Goal: Navigation & Orientation: Find specific page/section

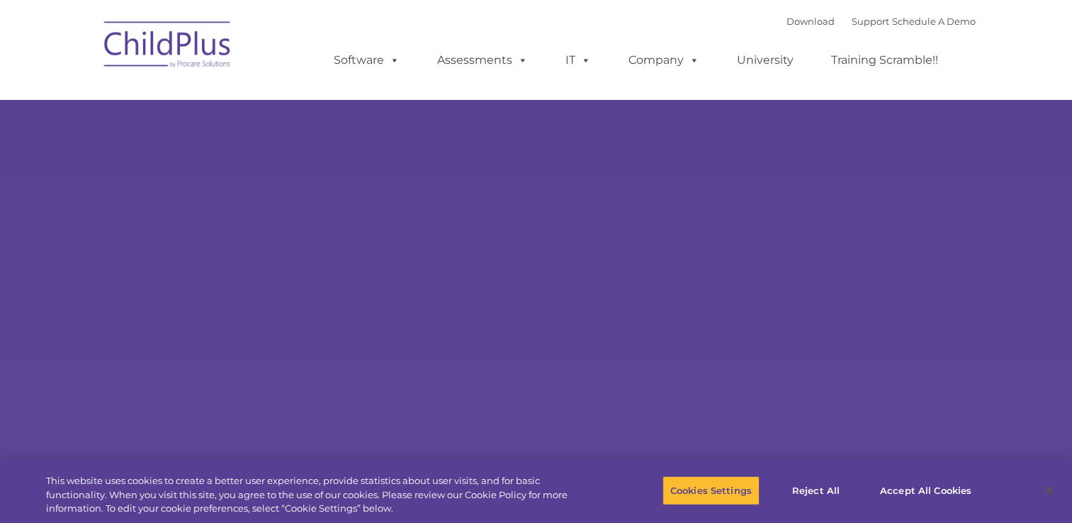
select select "MEDIUM"
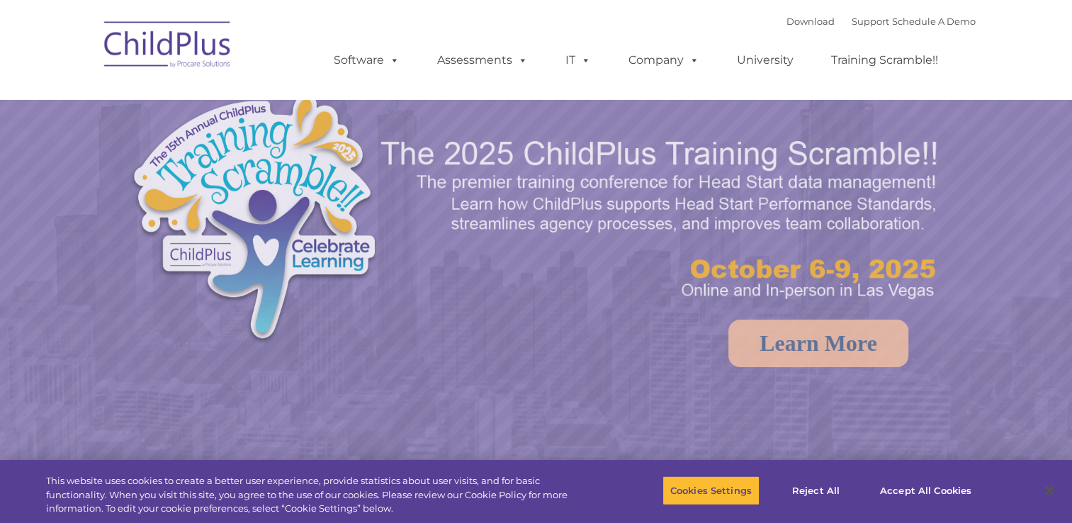
select select "MEDIUM"
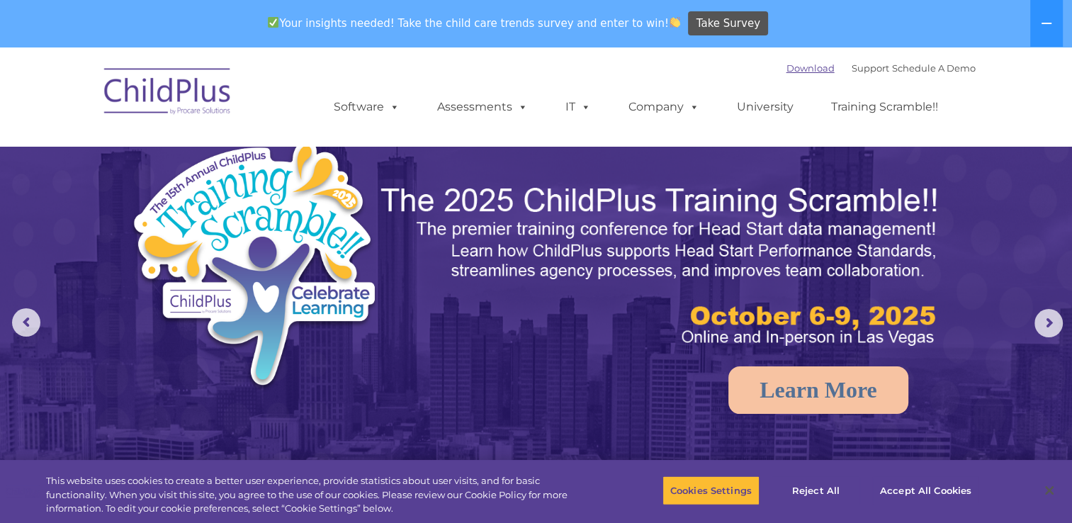
click at [786, 67] on link "Download" at bounding box center [810, 67] width 48 height 11
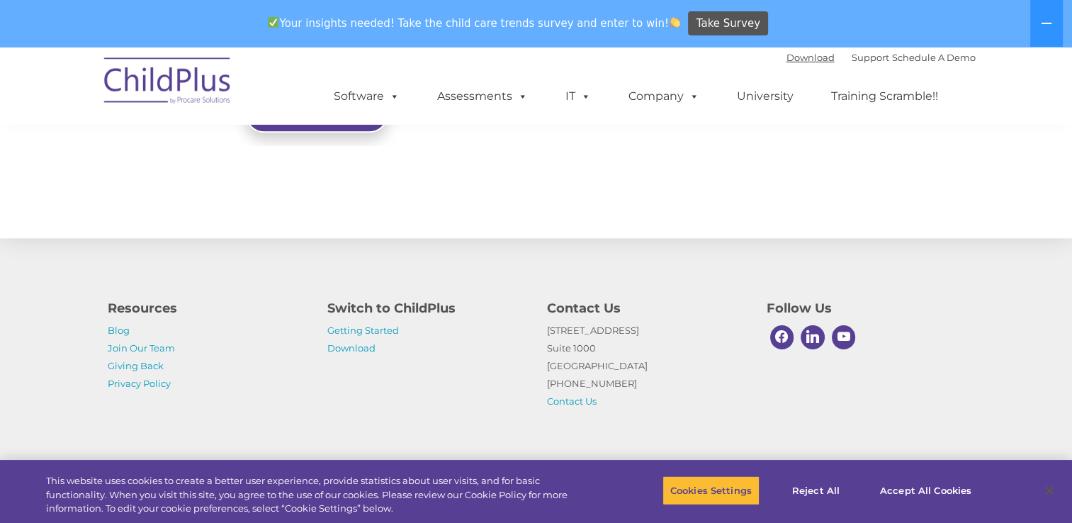
scroll to position [1623, 0]
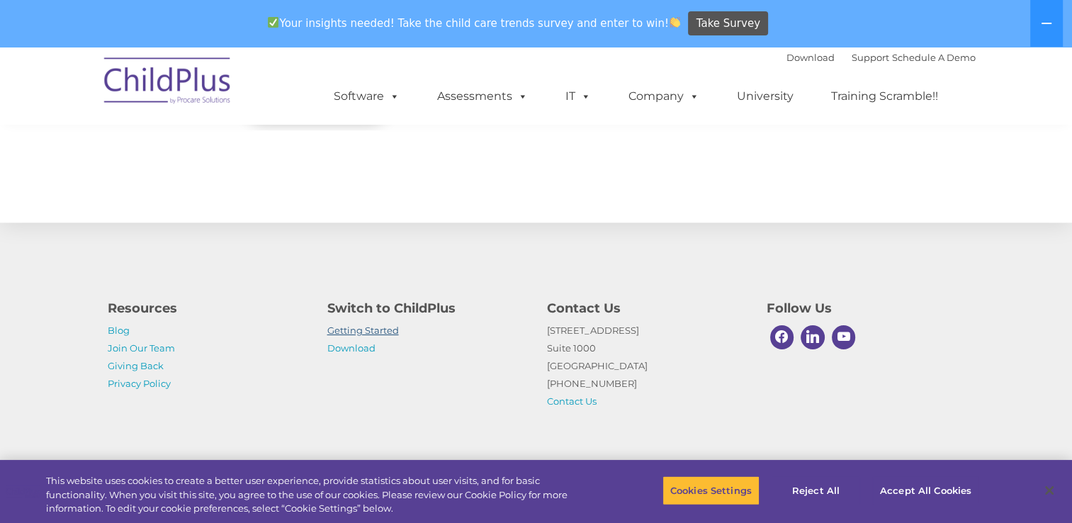
click at [371, 329] on link "Getting Started" at bounding box center [363, 330] width 72 height 11
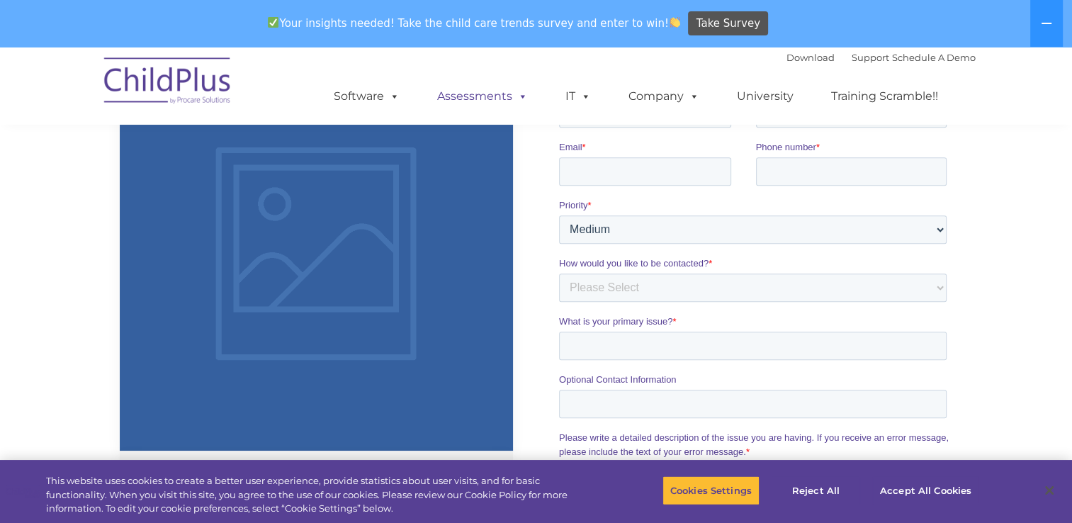
scroll to position [1030, 0]
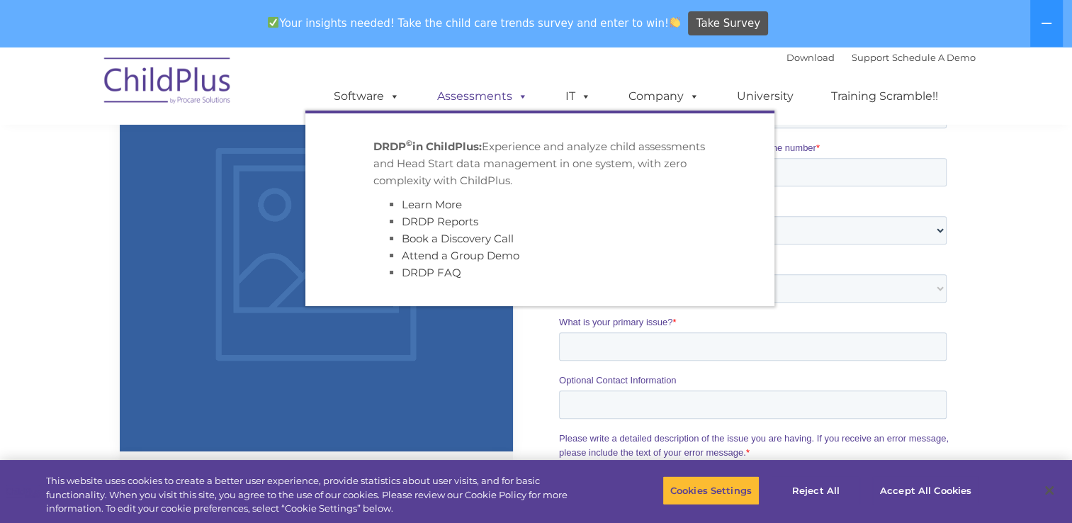
click at [507, 95] on link "Assessments" at bounding box center [482, 96] width 119 height 28
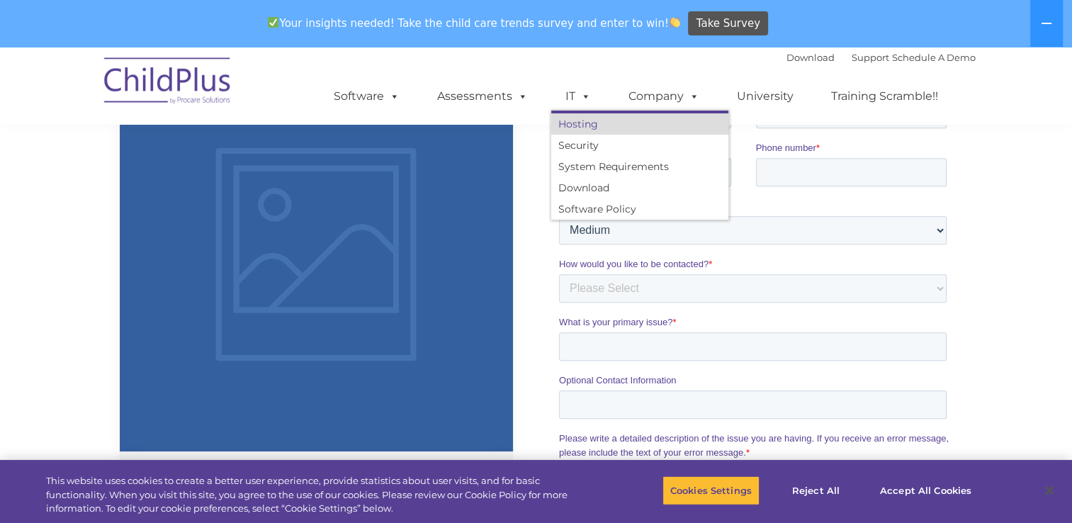
click at [568, 125] on link "Hosting" at bounding box center [639, 123] width 177 height 21
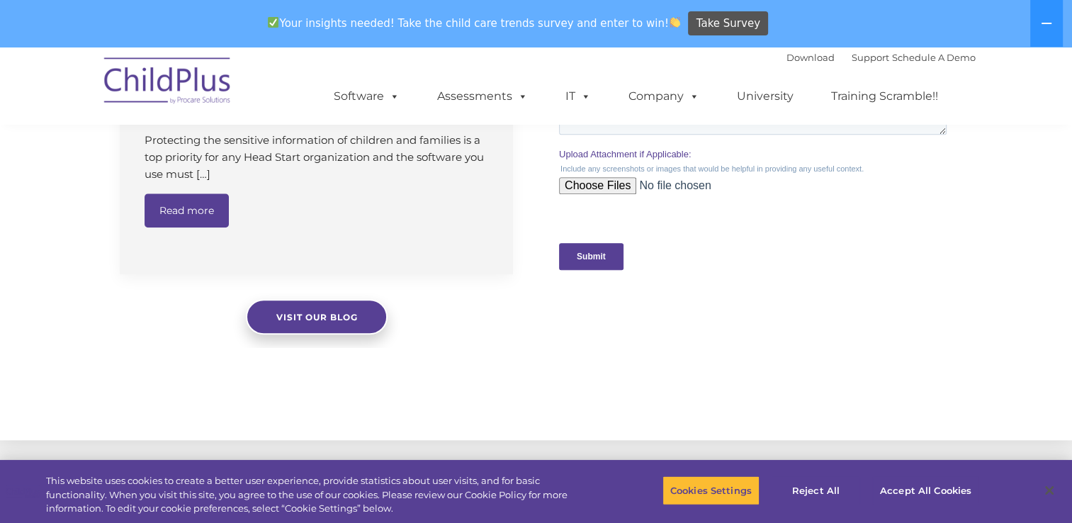
scroll to position [1404, 0]
